Goal: Information Seeking & Learning: Check status

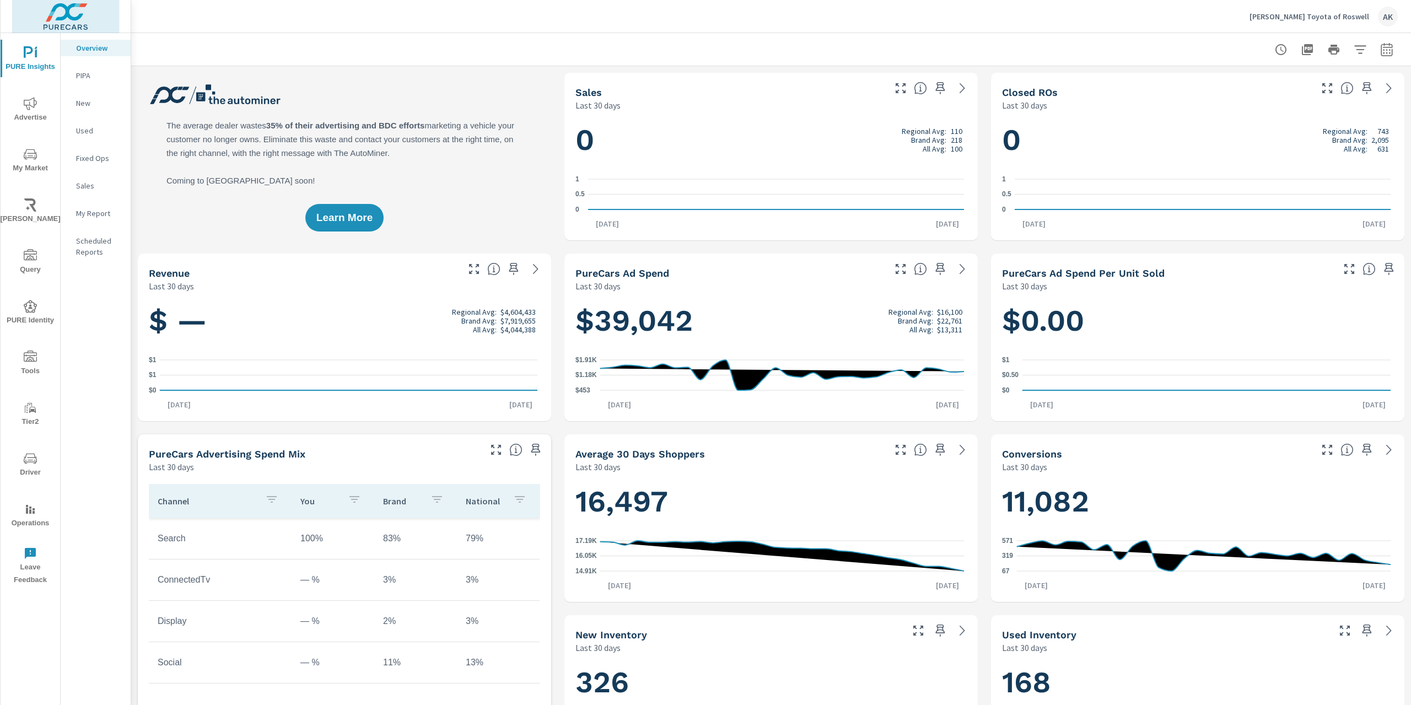
click at [60, 10] on img at bounding box center [65, 16] width 107 height 44
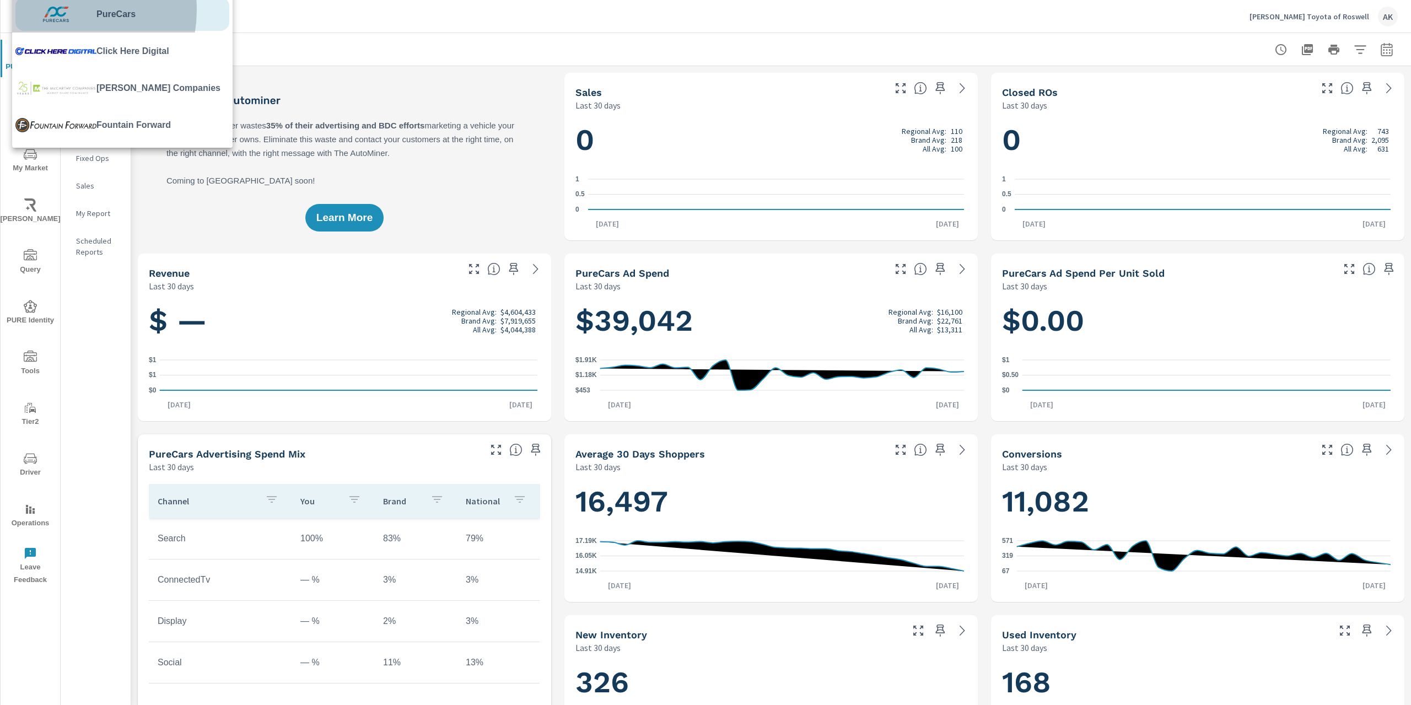
click at [60, 10] on img at bounding box center [55, 14] width 81 height 33
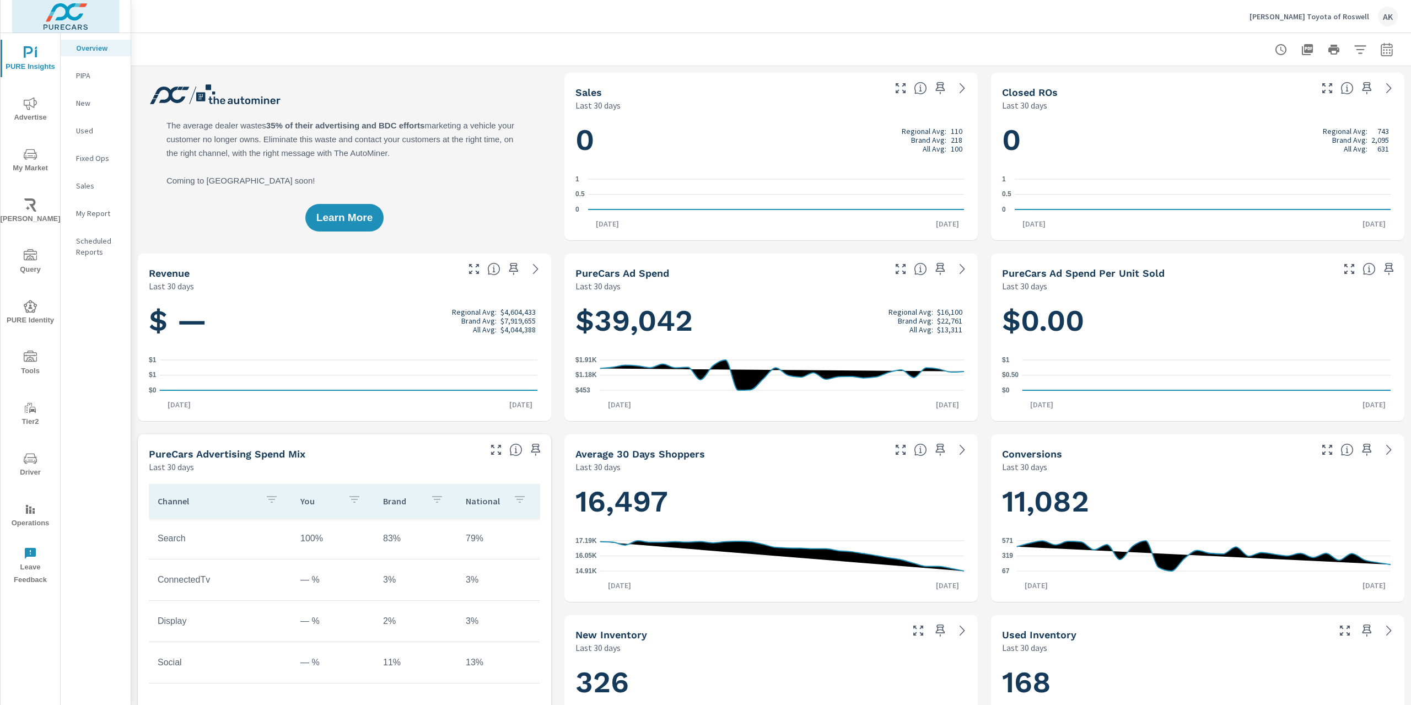
click at [60, 10] on img at bounding box center [65, 16] width 107 height 44
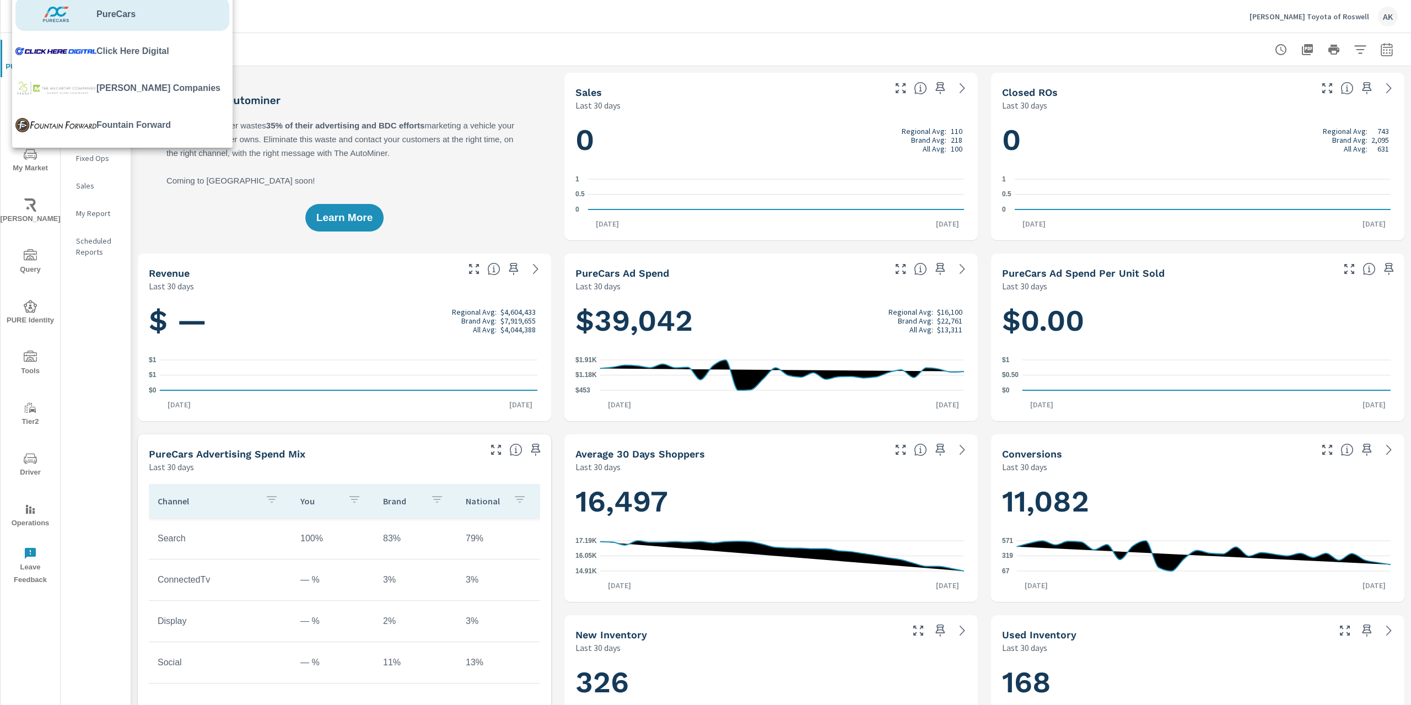
click at [82, 18] on img at bounding box center [55, 14] width 81 height 33
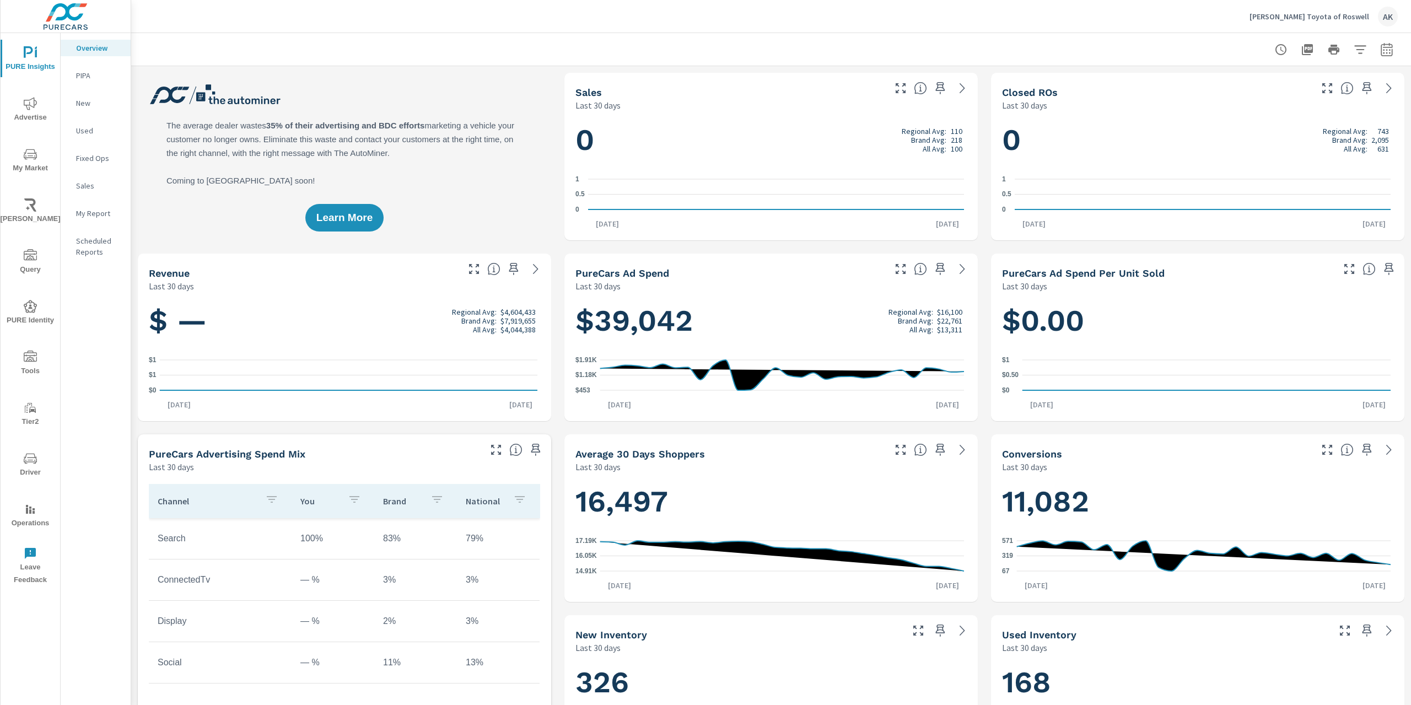
click at [82, 18] on img at bounding box center [65, 16] width 107 height 44
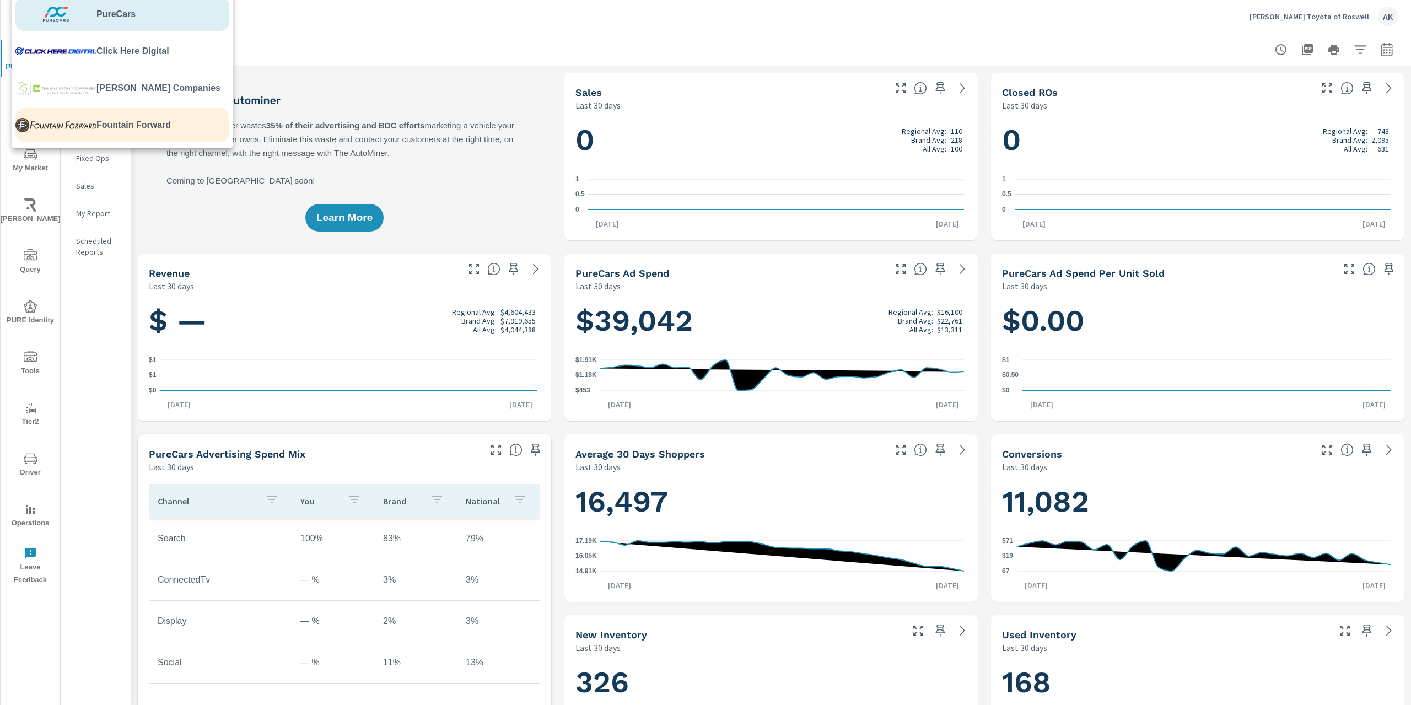
click at [80, 133] on img at bounding box center [55, 125] width 81 height 33
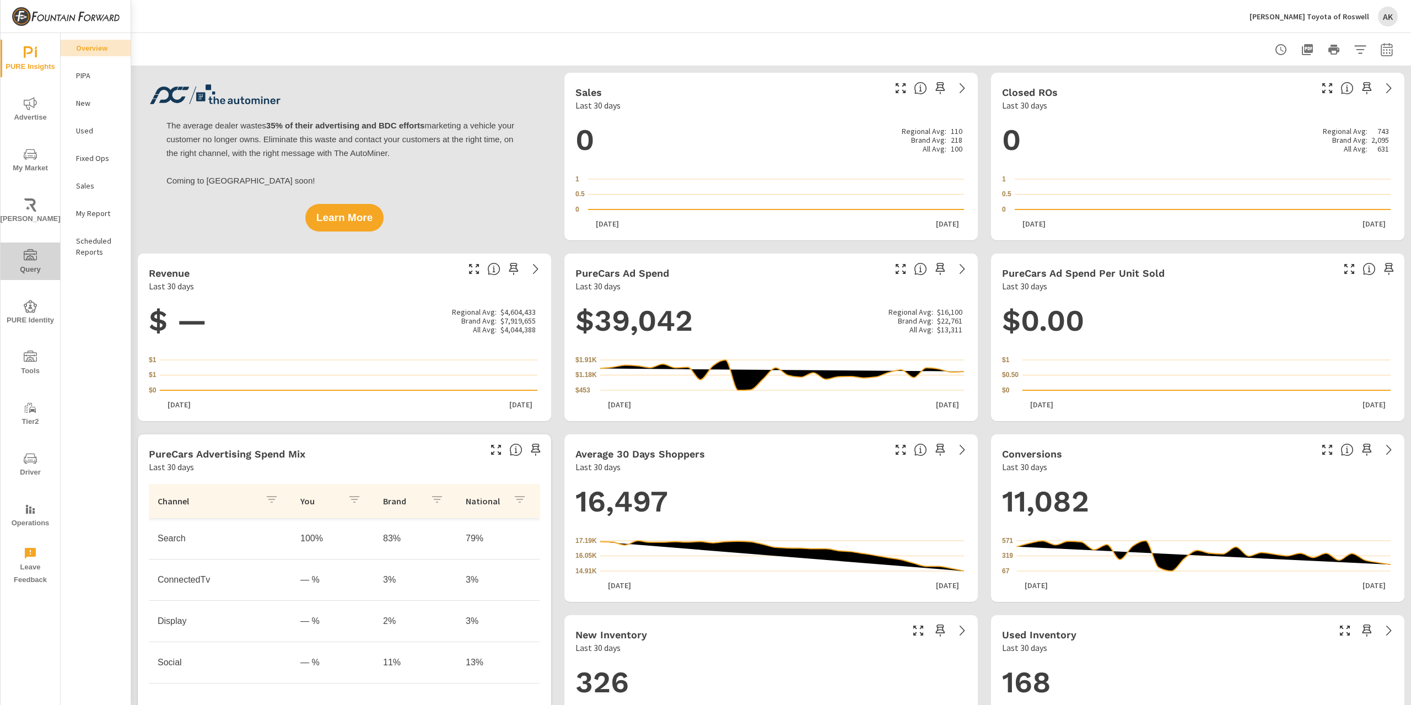
click at [37, 260] on span "Query" at bounding box center [30, 262] width 53 height 27
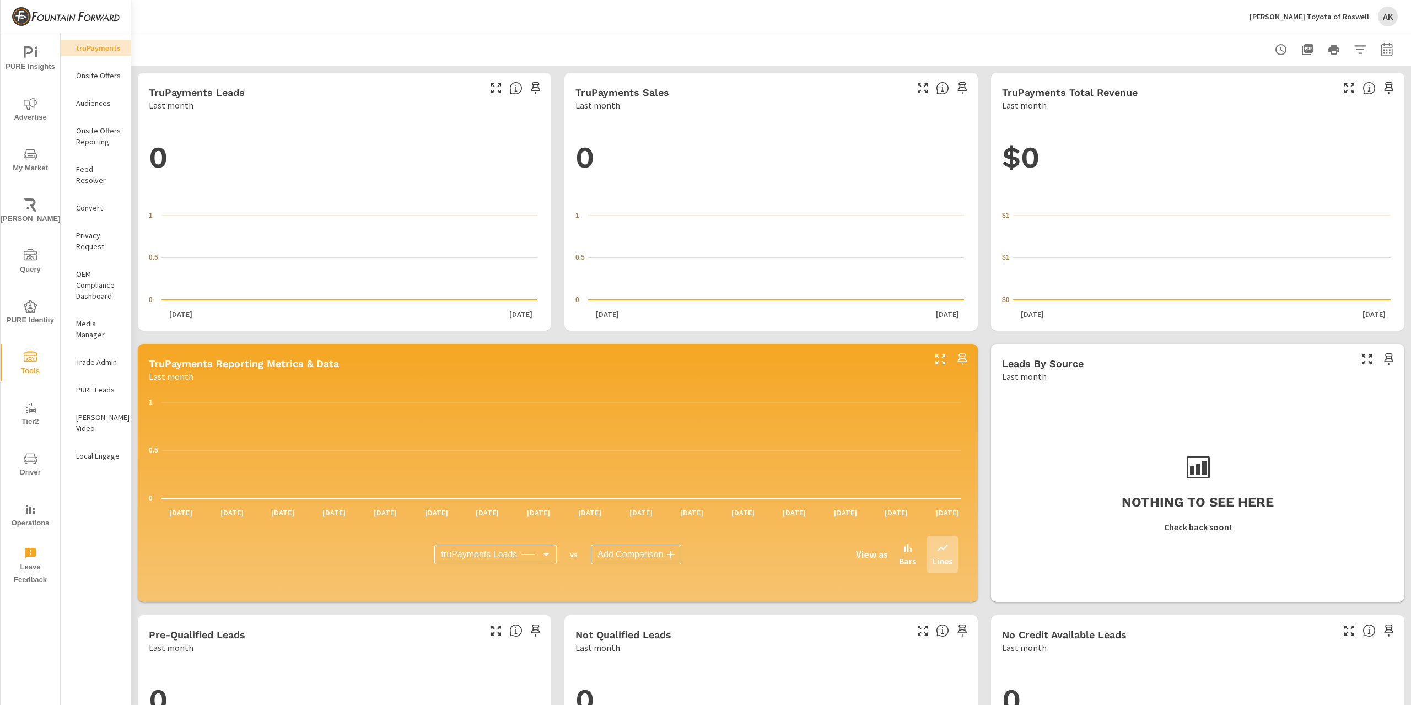
click at [85, 102] on p "Audiences" at bounding box center [99, 103] width 46 height 11
